Goal: Transaction & Acquisition: Obtain resource

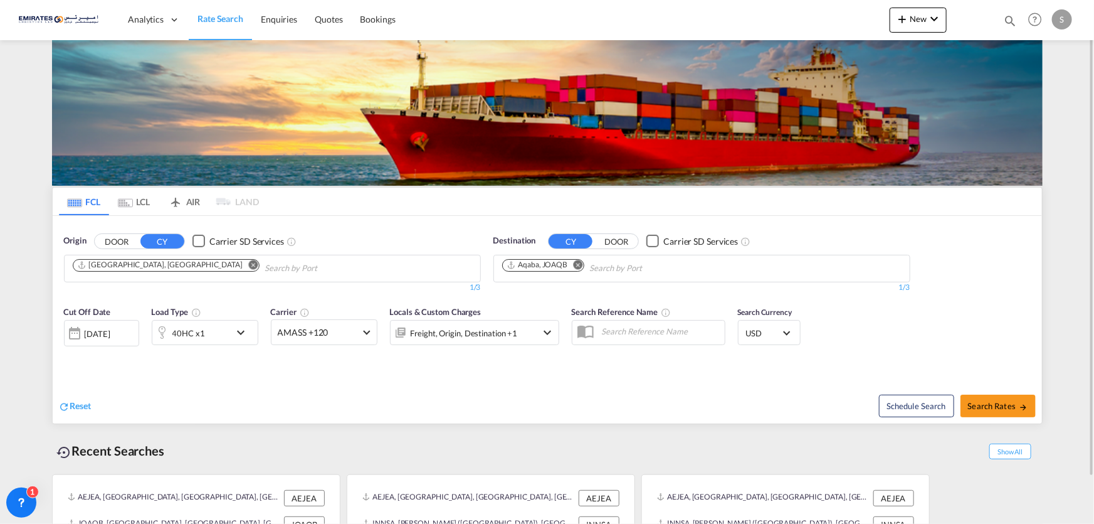
click at [221, 344] on div "40HC x1" at bounding box center [191, 332] width 78 height 25
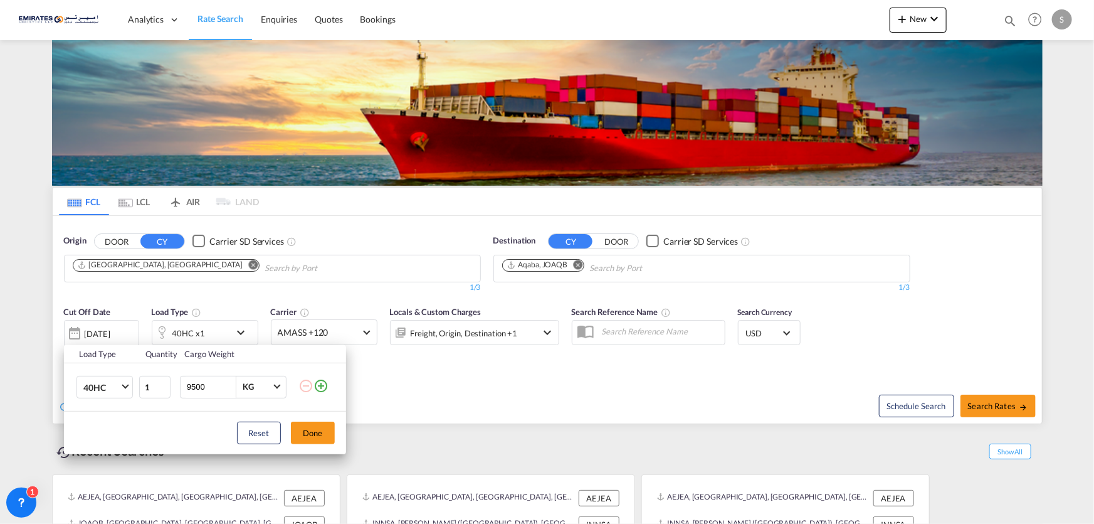
click at [211, 337] on div "Load Type Quantity Cargo Weight 40HC 20GP 40GP 40HC 45HC 20RE 40RE 40HR 20OT 40…" at bounding box center [547, 262] width 1094 height 524
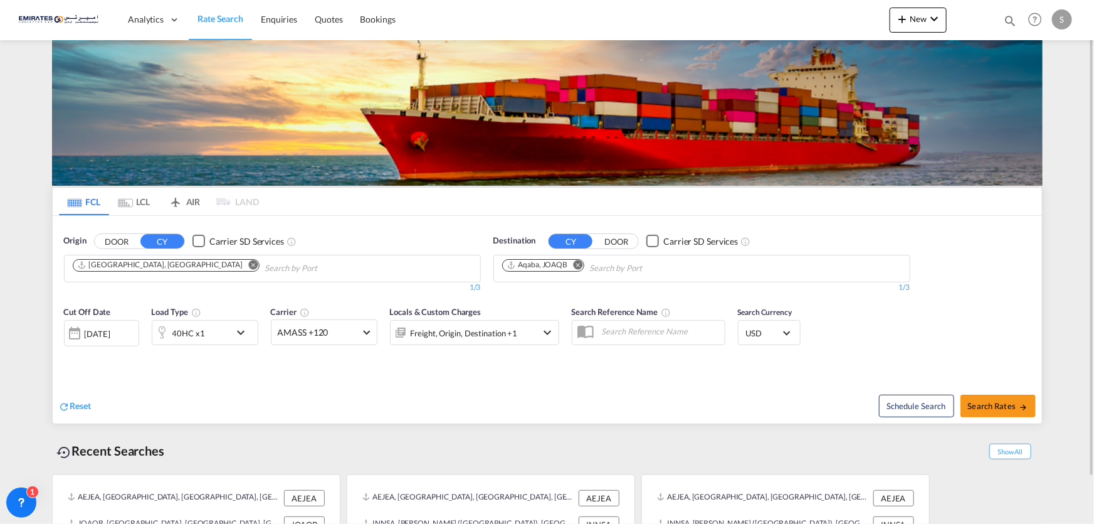
click at [214, 339] on div "40HC x1" at bounding box center [191, 332] width 78 height 25
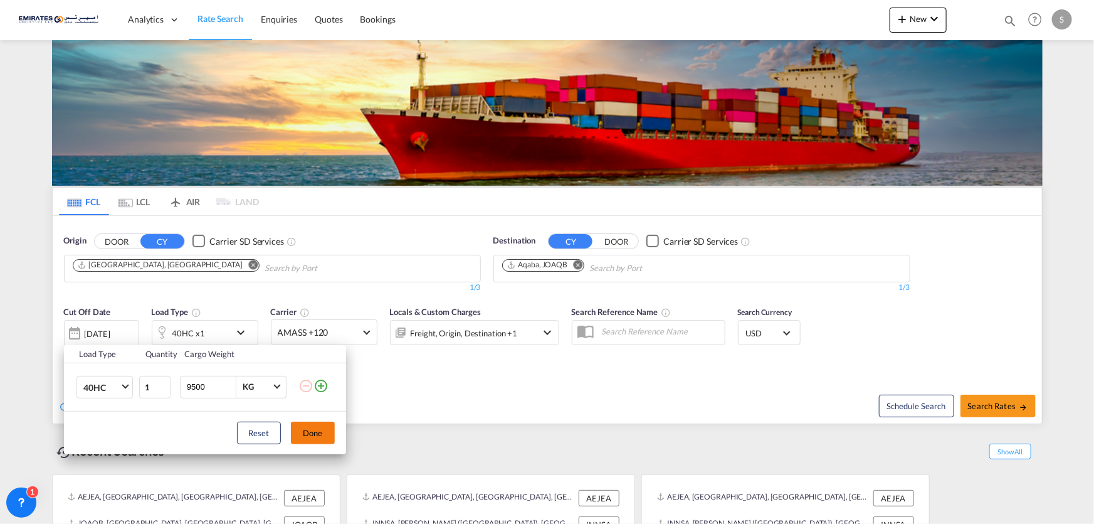
click at [314, 433] on button "Done" at bounding box center [313, 432] width 44 height 23
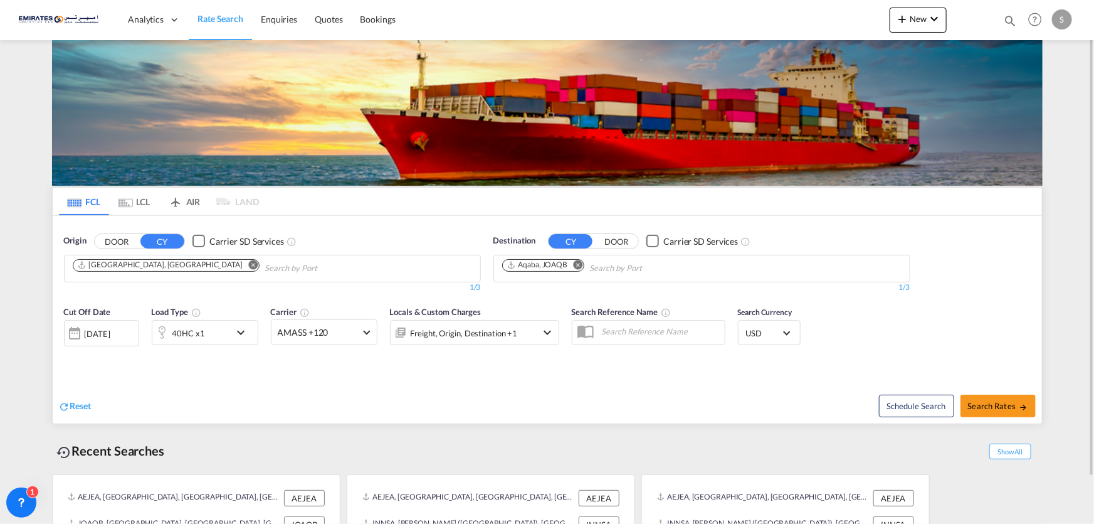
click at [981, 378] on div "Schedule Search Search Rates" at bounding box center [797, 399] width 492 height 48
click at [983, 418] on div "Schedule Search Search Rates" at bounding box center [797, 399] width 492 height 48
click at [1011, 396] on button "Search Rates" at bounding box center [998, 405] width 75 height 23
type input "AEJEA to JOAQB / [DATE]"
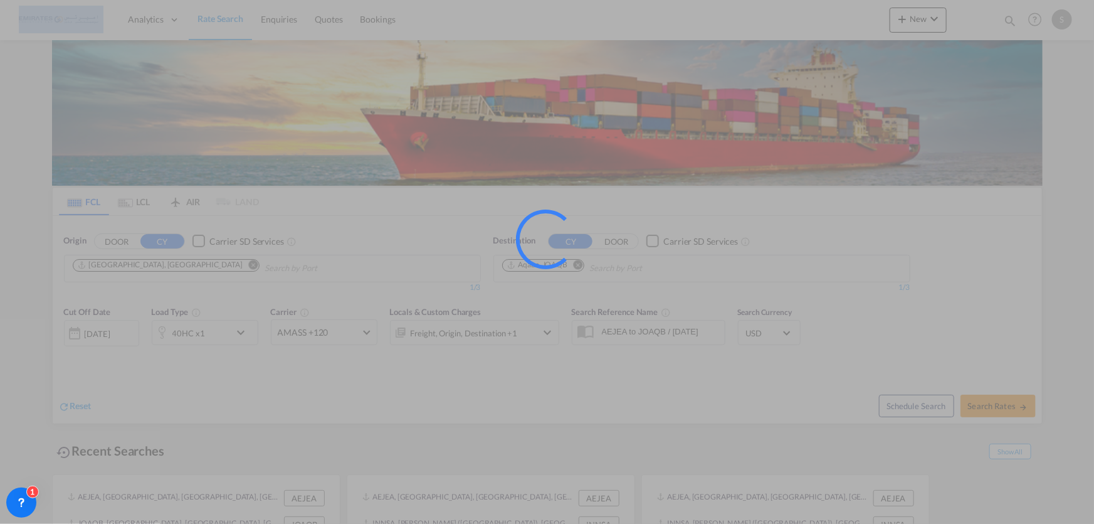
click at [1010, 397] on div at bounding box center [547, 262] width 1094 height 524
